Goal: Task Accomplishment & Management: Manage account settings

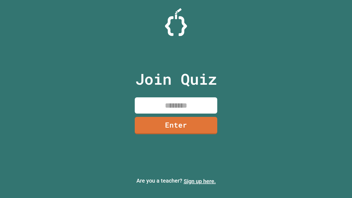
click at [200, 181] on link "Sign up here." at bounding box center [200, 181] width 32 height 7
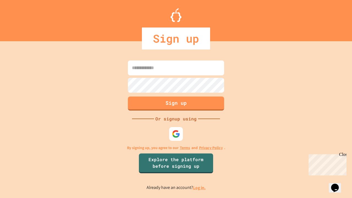
click at [200, 188] on link "Log in." at bounding box center [199, 188] width 13 height 6
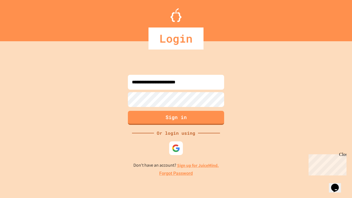
type input "**********"
